Goal: Navigation & Orientation: Find specific page/section

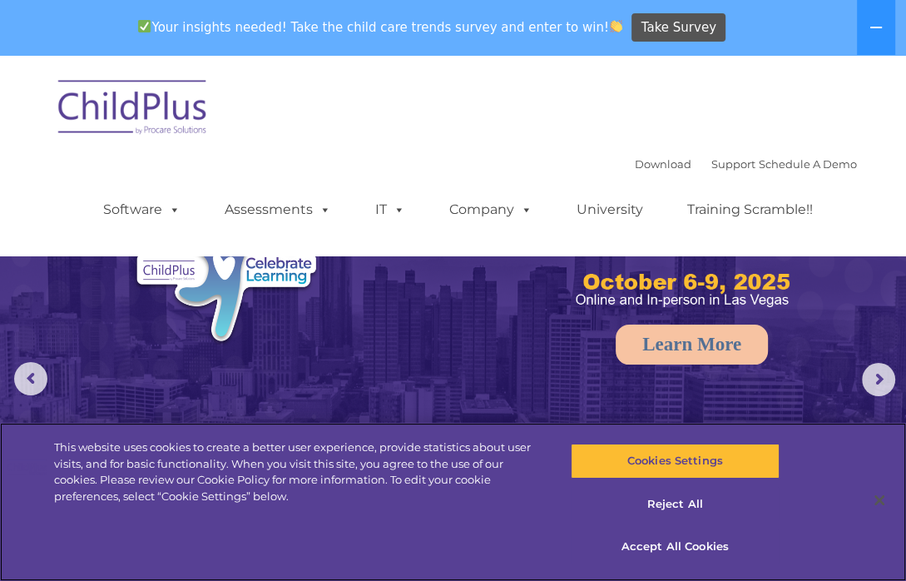
select select "MEDIUM"
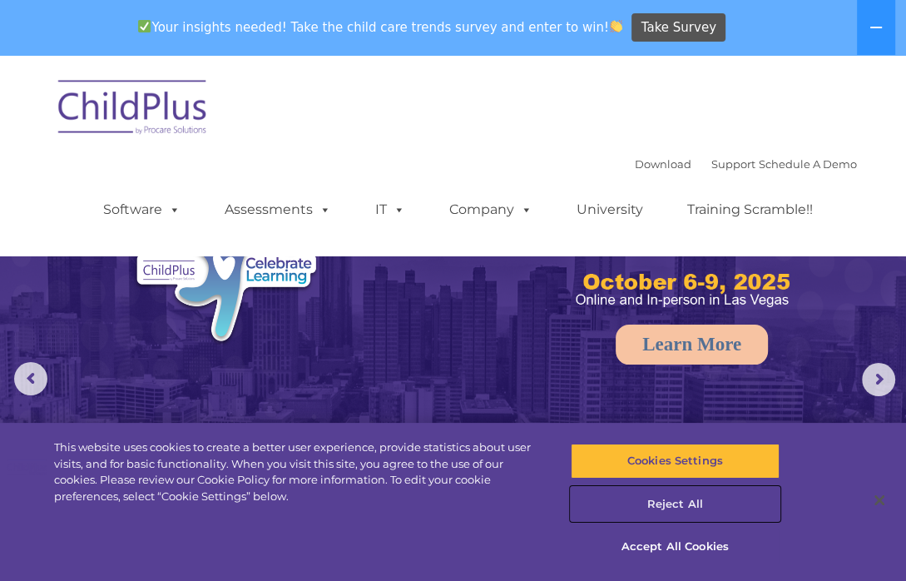
click at [668, 516] on button "Reject All" at bounding box center [675, 504] width 208 height 35
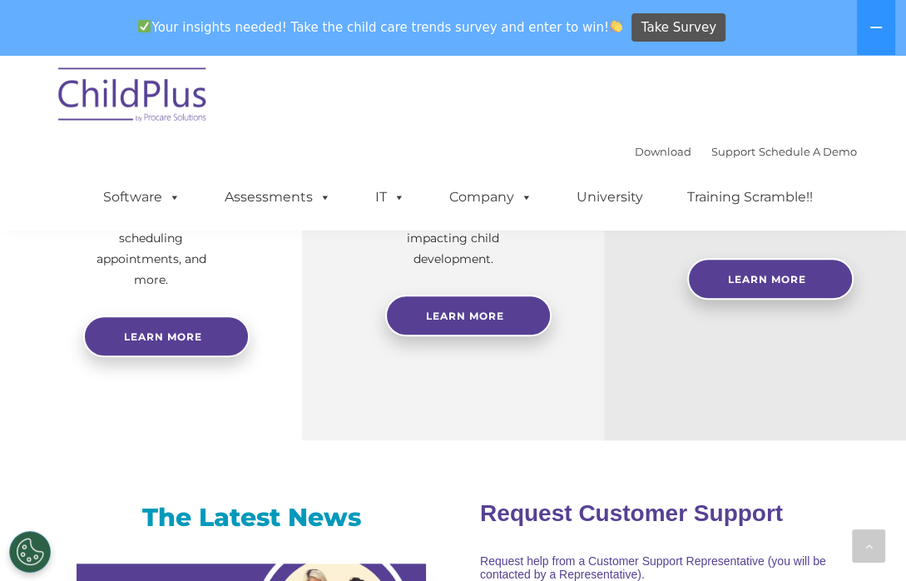
scroll to position [855, 0]
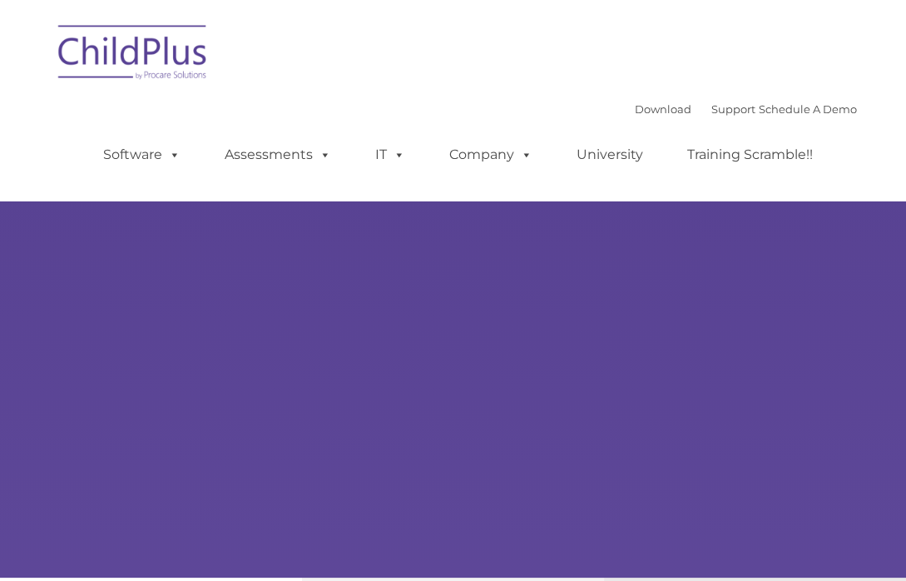
type input ""
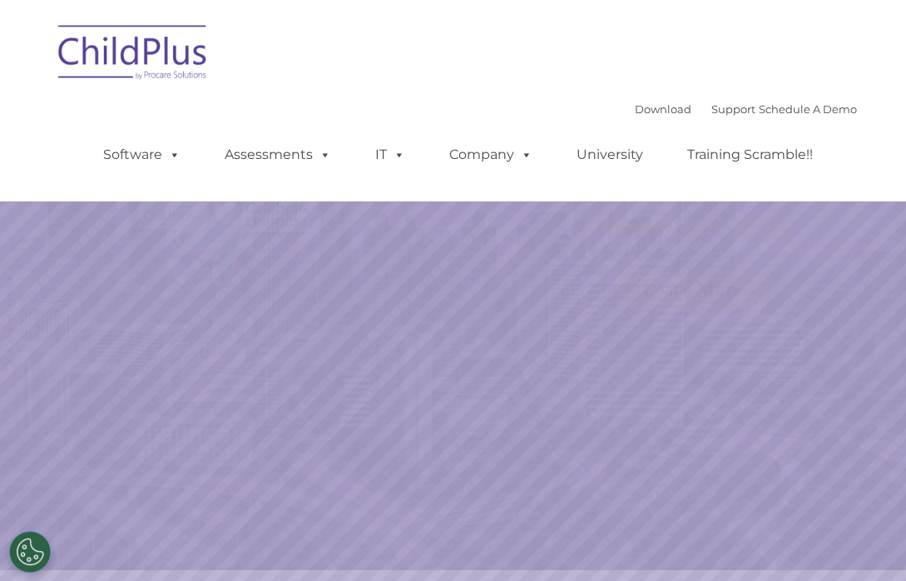
select select "MEDIUM"
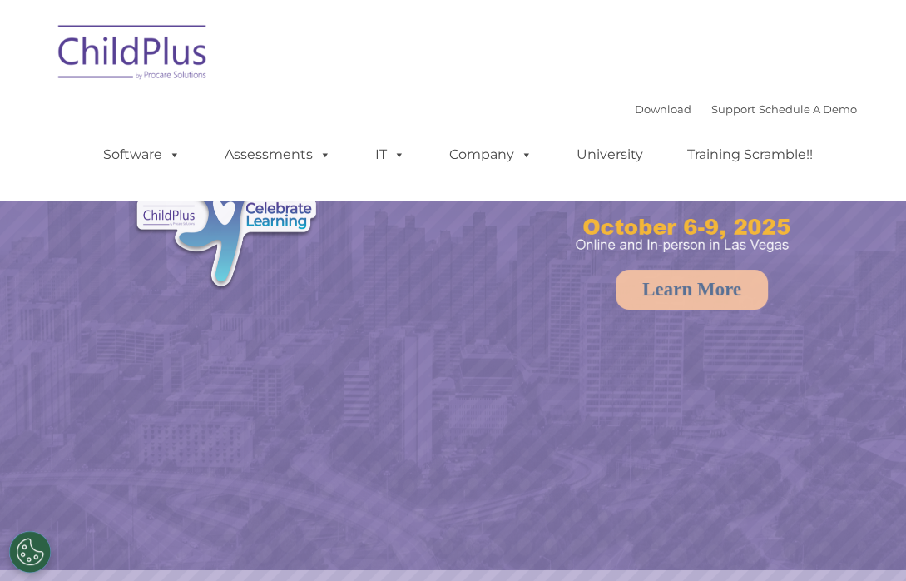
select select "MEDIUM"
